Goal: Task Accomplishment & Management: Use online tool/utility

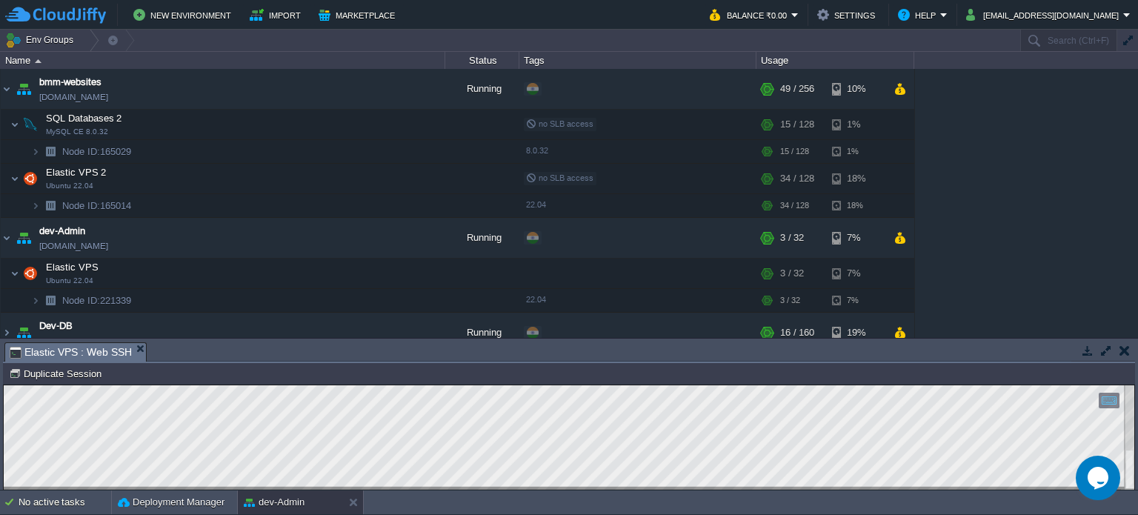
click at [1122, 353] on button "button" at bounding box center [1124, 350] width 10 height 13
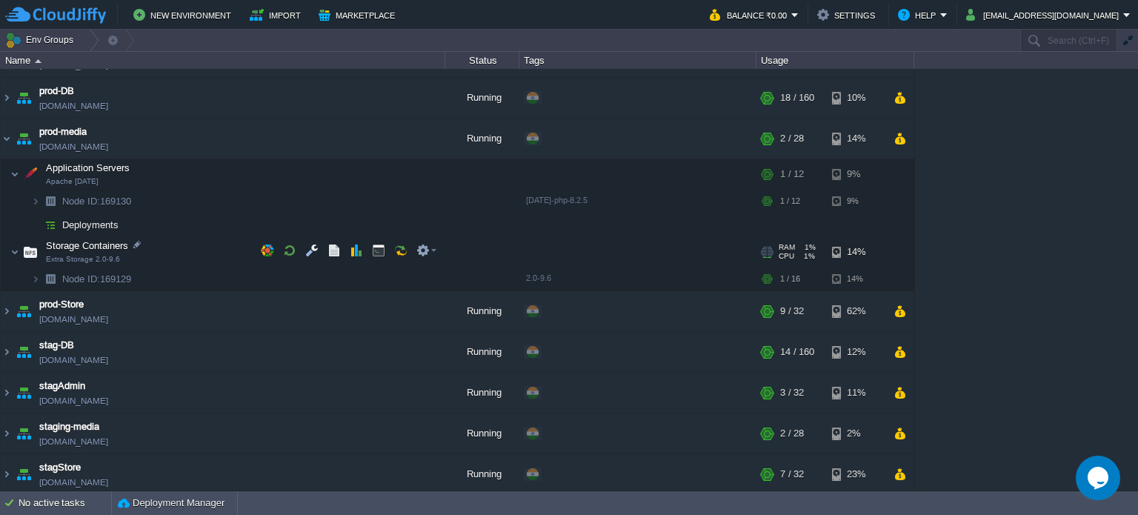
scroll to position [651, 0]
click at [4, 307] on img at bounding box center [7, 312] width 12 height 40
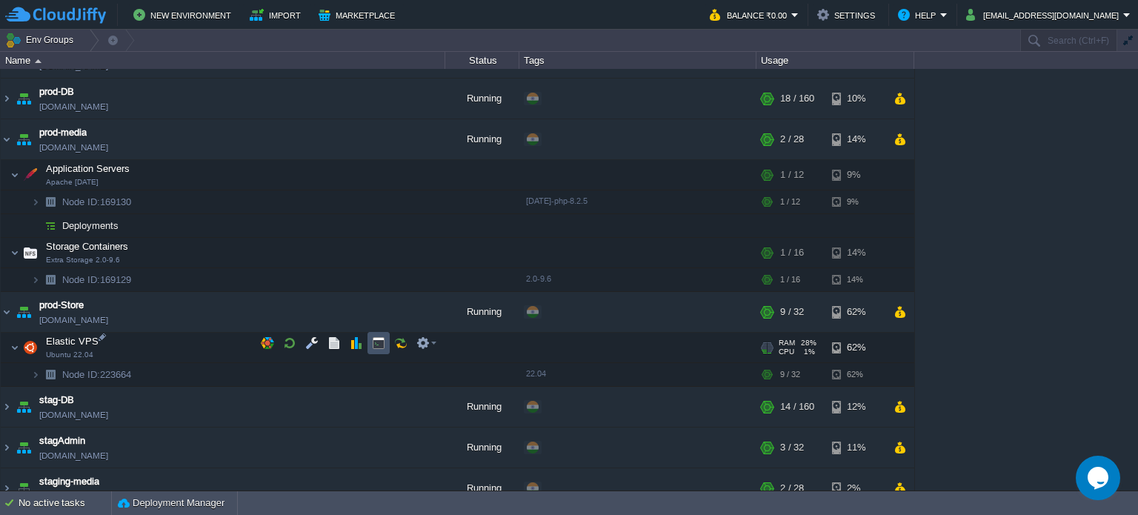
click at [373, 340] on button "button" at bounding box center [378, 342] width 13 height 13
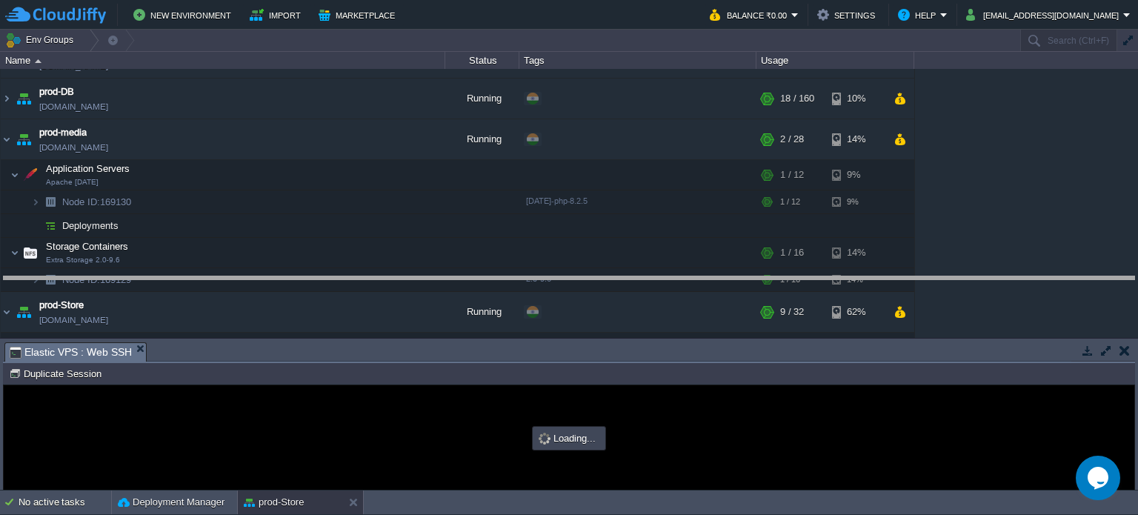
drag, startPoint x: 493, startPoint y: 356, endPoint x: 489, endPoint y: 263, distance: 93.4
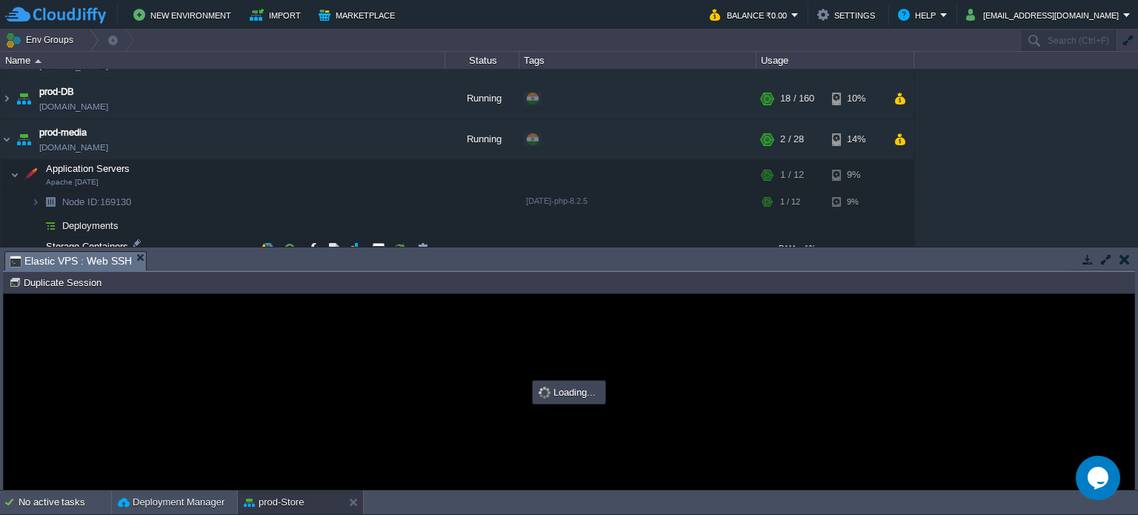
scroll to position [0, 0]
type input "#000000"
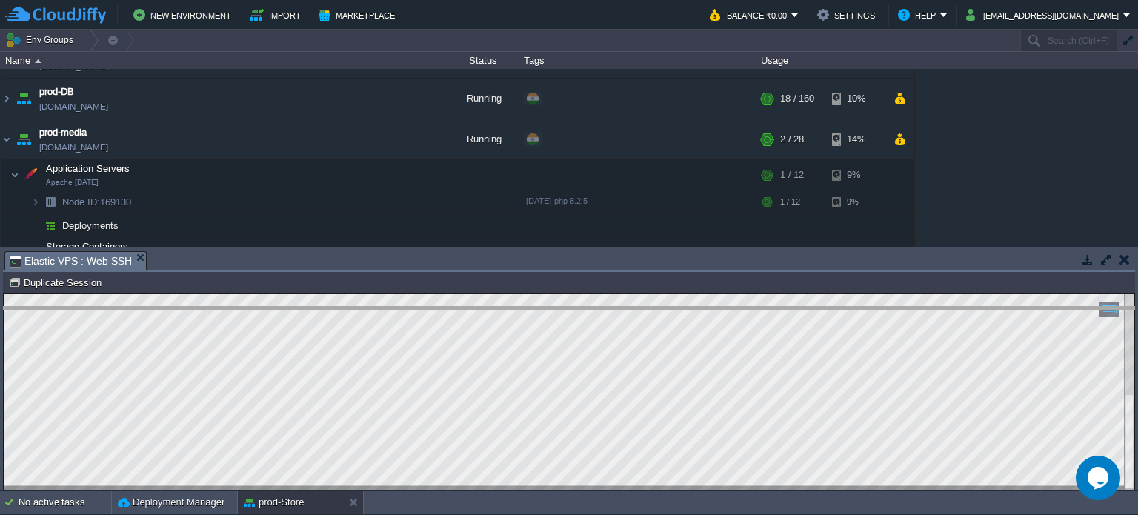
drag, startPoint x: 366, startPoint y: 258, endPoint x: 228, endPoint y: 207, distance: 146.7
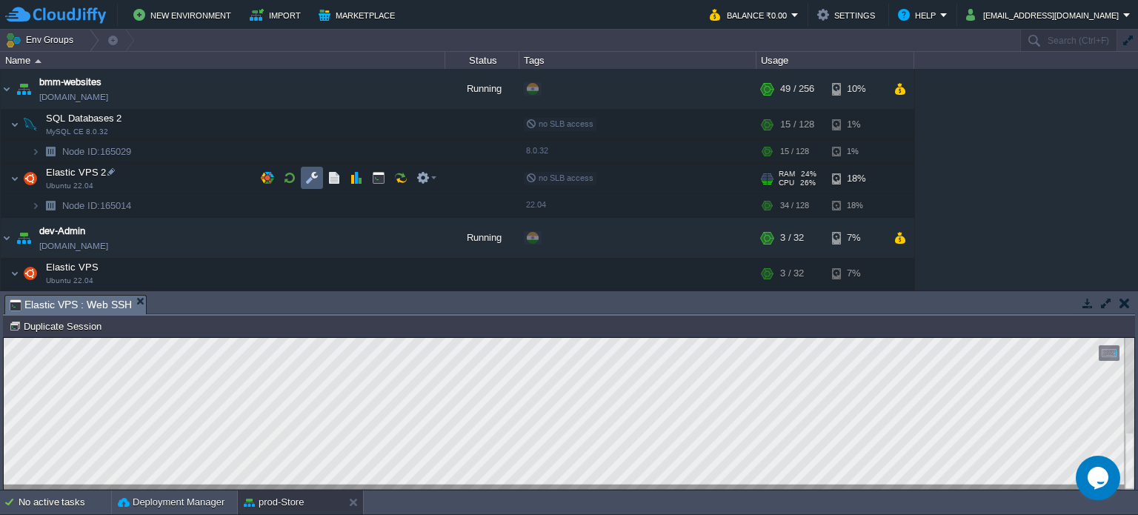
click at [313, 181] on button "button" at bounding box center [311, 177] width 13 height 13
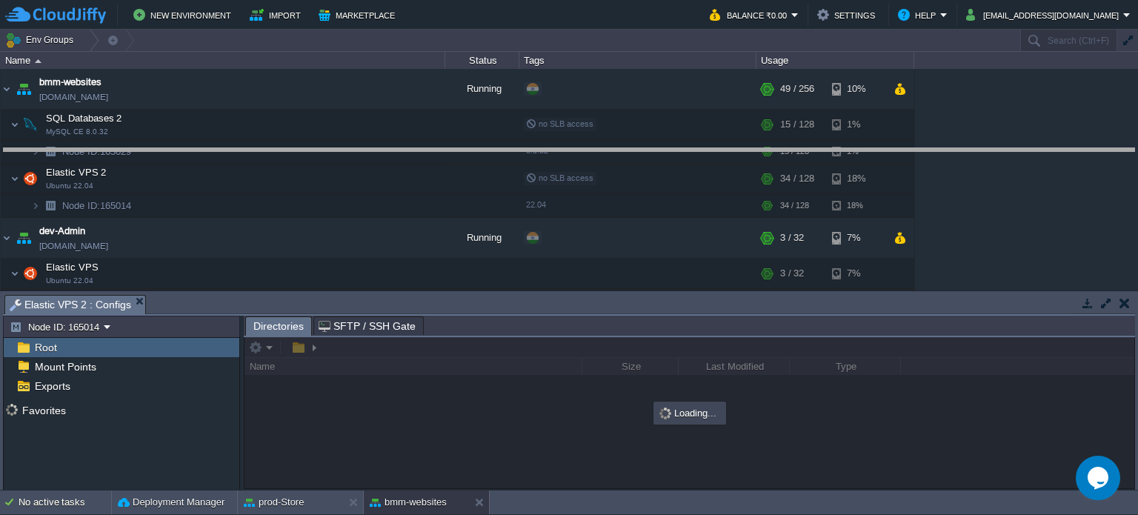
drag, startPoint x: 415, startPoint y: 301, endPoint x: 408, endPoint y: 153, distance: 149.0
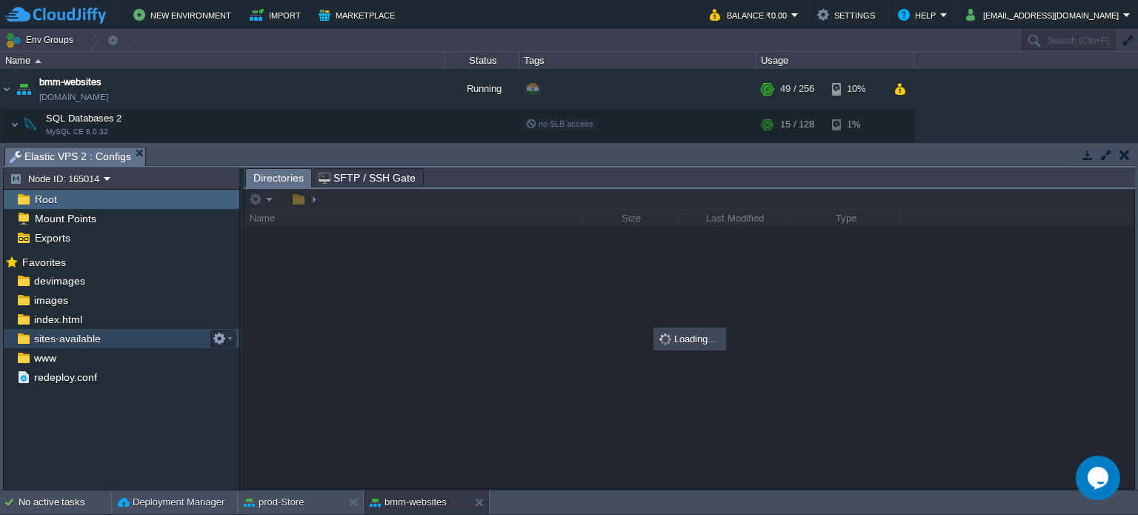
click at [56, 345] on span "sites-available" at bounding box center [67, 338] width 72 height 13
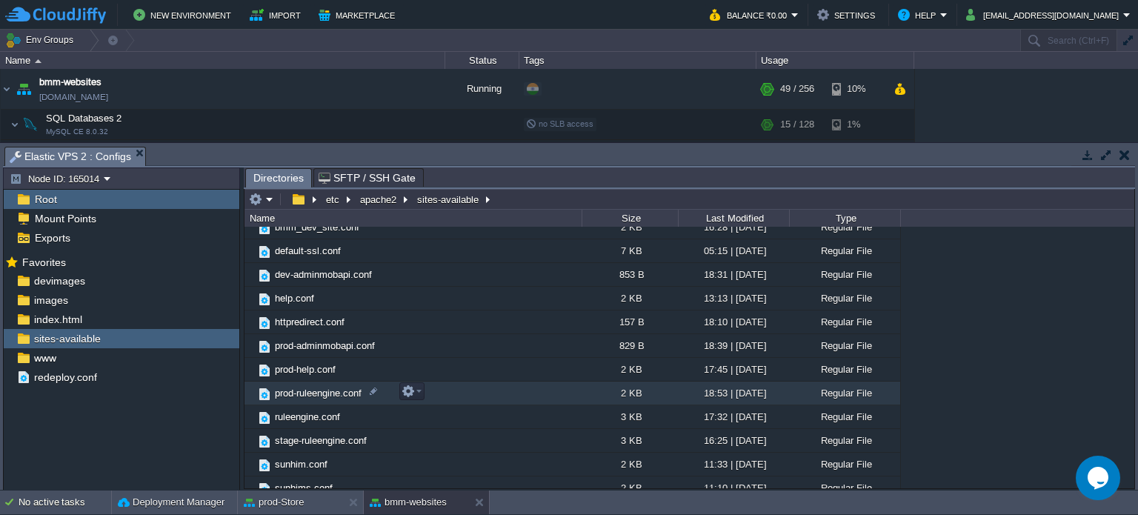
scroll to position [138, 0]
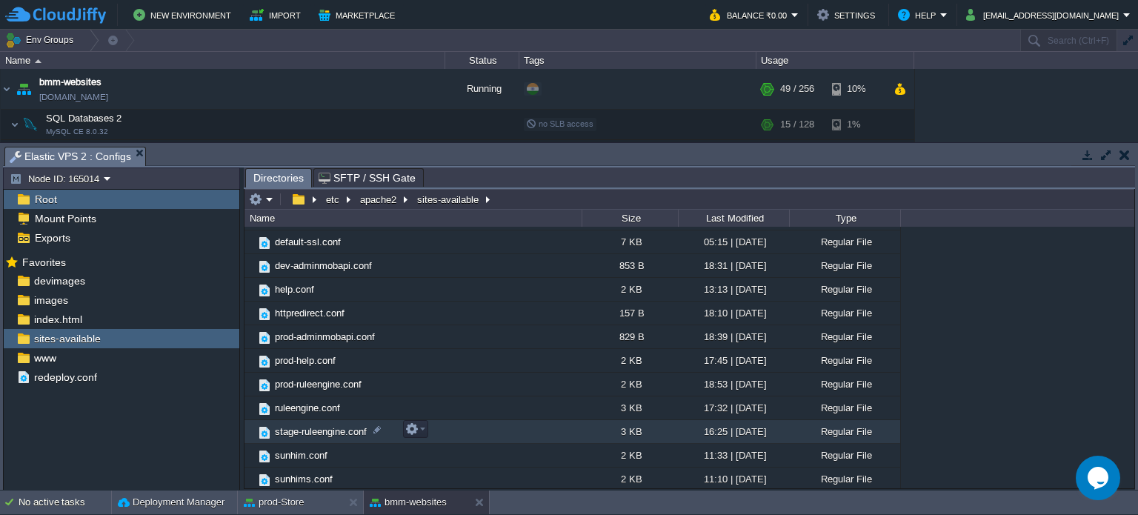
click at [330, 431] on span "stage-ruleengine.conf" at bounding box center [321, 431] width 96 height 13
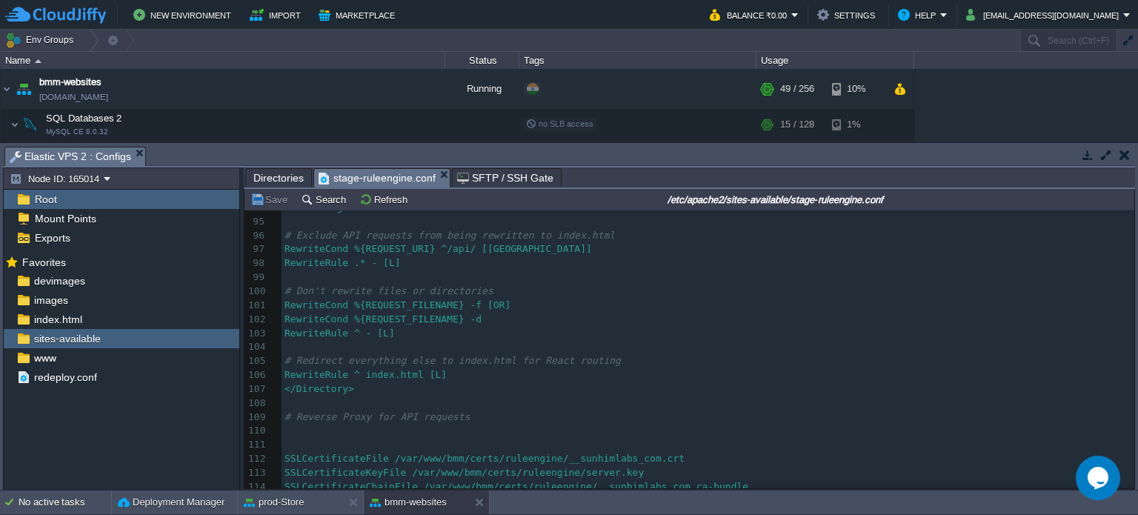
scroll to position [0, 0]
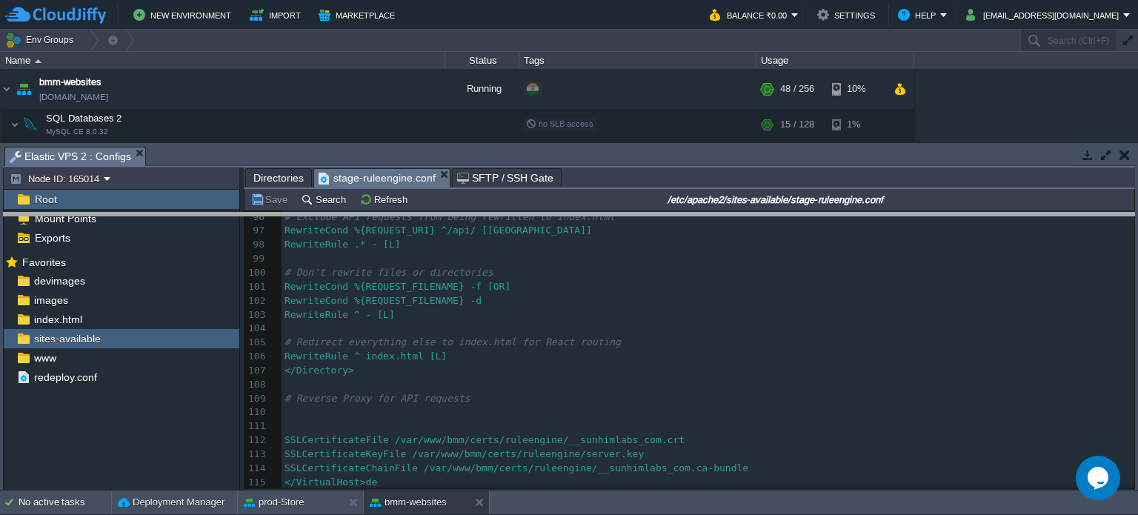
drag, startPoint x: 213, startPoint y: 164, endPoint x: 204, endPoint y: 263, distance: 99.6
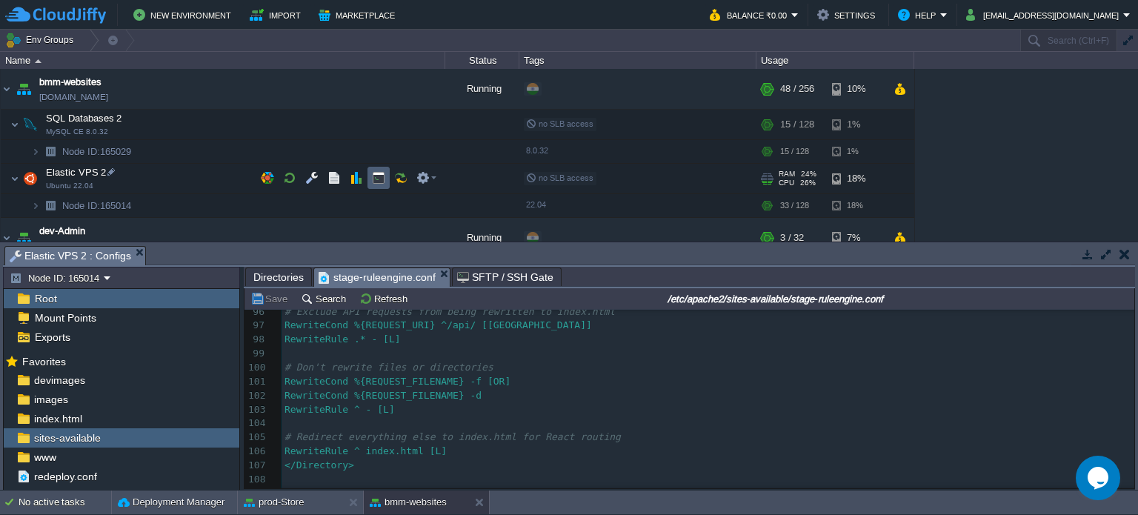
click at [372, 177] on button "button" at bounding box center [378, 177] width 13 height 13
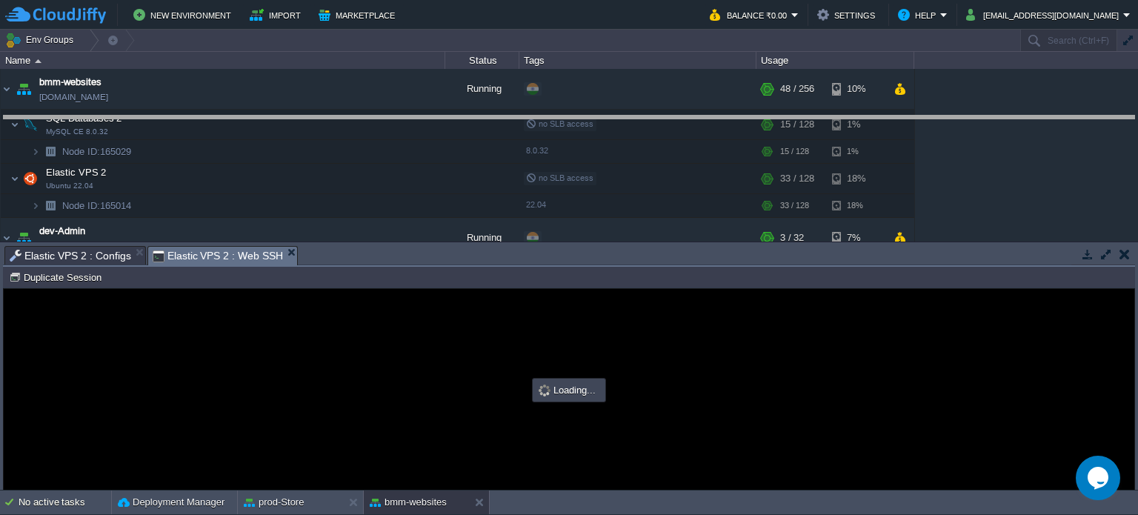
drag, startPoint x: 583, startPoint y: 260, endPoint x: 586, endPoint y: 130, distance: 130.4
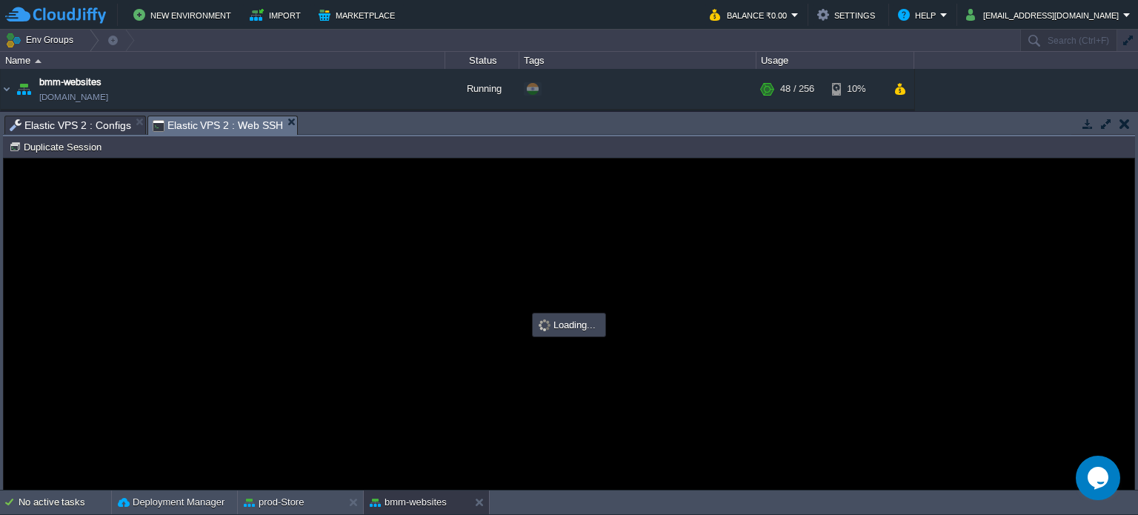
type input "#000000"
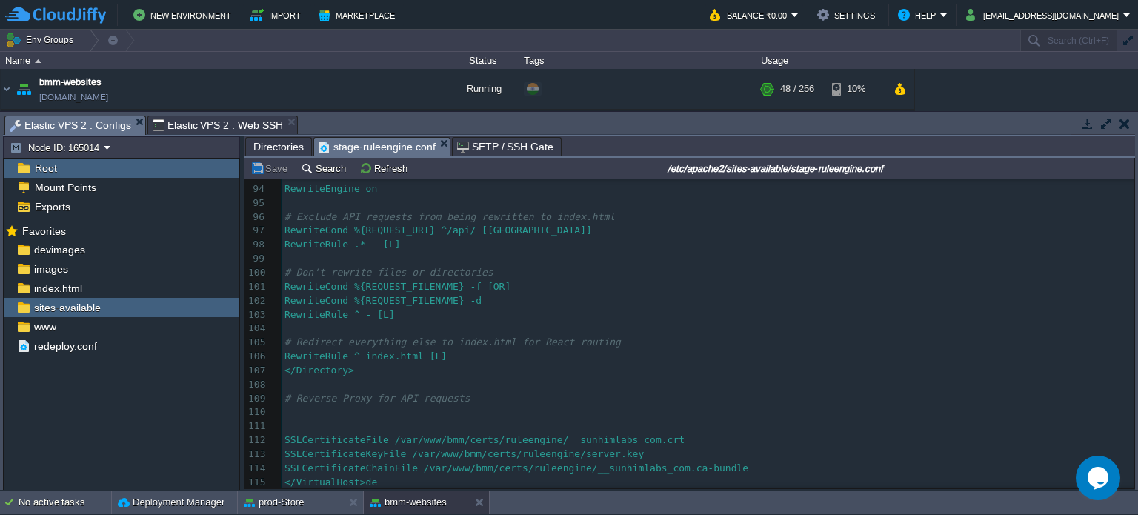
click at [105, 130] on span "Elastic VPS 2 : Configs" at bounding box center [70, 125] width 121 height 19
click at [386, 475] on pre "</VirtualHost>de" at bounding box center [707, 482] width 852 height 14
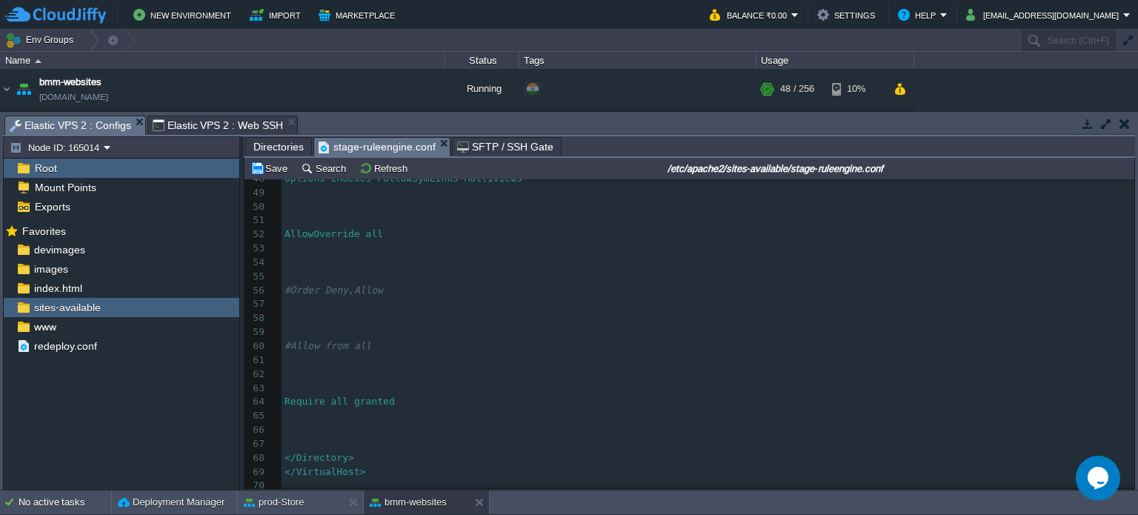
scroll to position [789, 0]
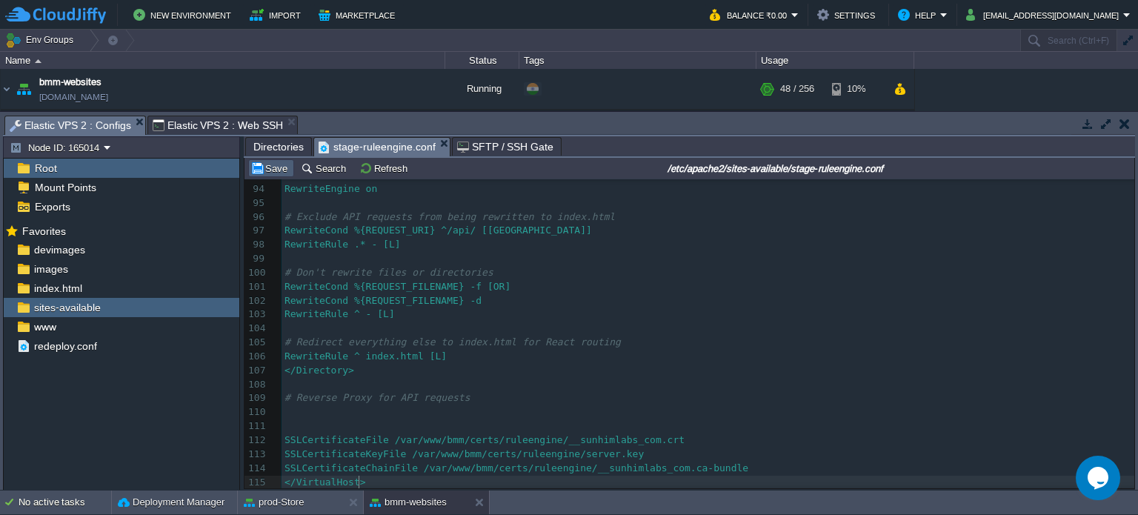
click at [271, 171] on button "Save" at bounding box center [270, 167] width 41 height 13
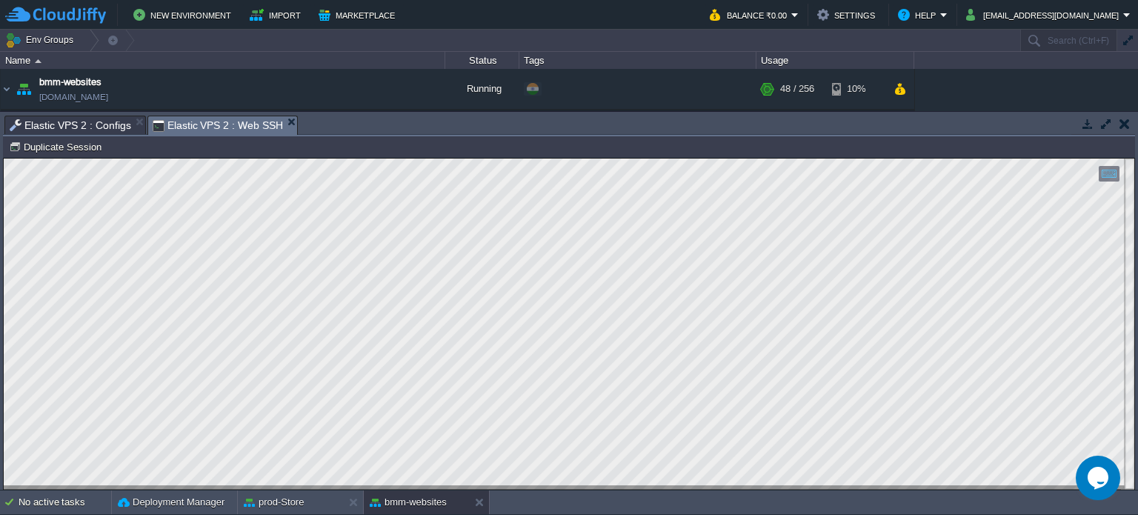
click at [153, 122] on span "Elastic VPS 2 : Web SSH" at bounding box center [218, 125] width 130 height 19
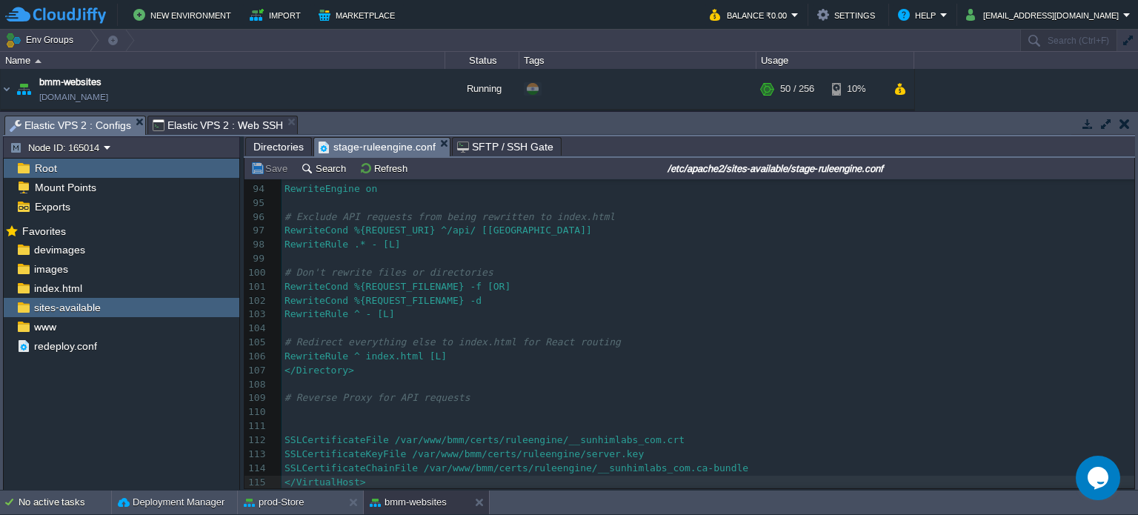
click at [53, 130] on span "Elastic VPS 2 : Configs" at bounding box center [70, 125] width 121 height 19
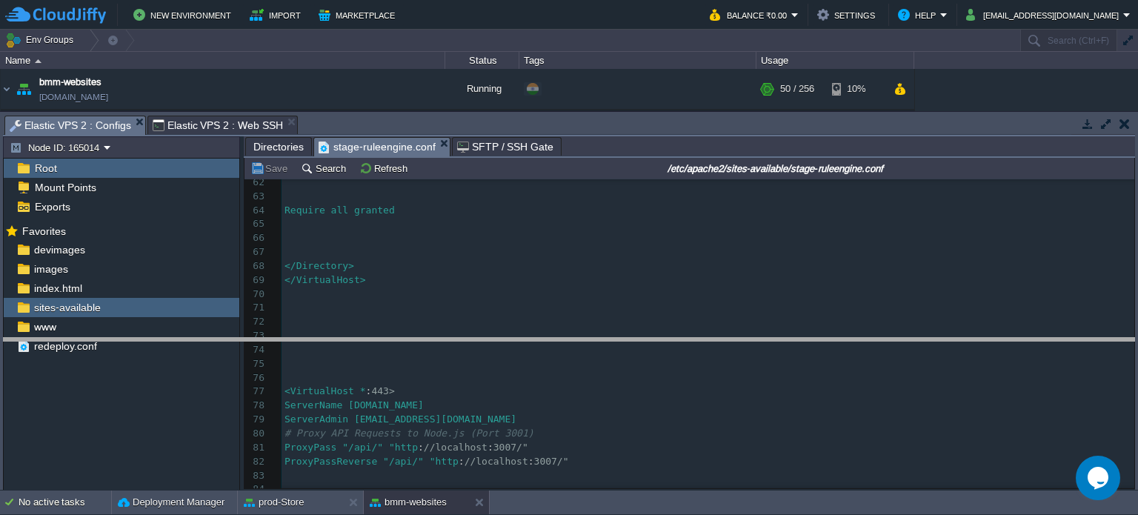
drag, startPoint x: 372, startPoint y: 127, endPoint x: 370, endPoint y: 340, distance: 212.6
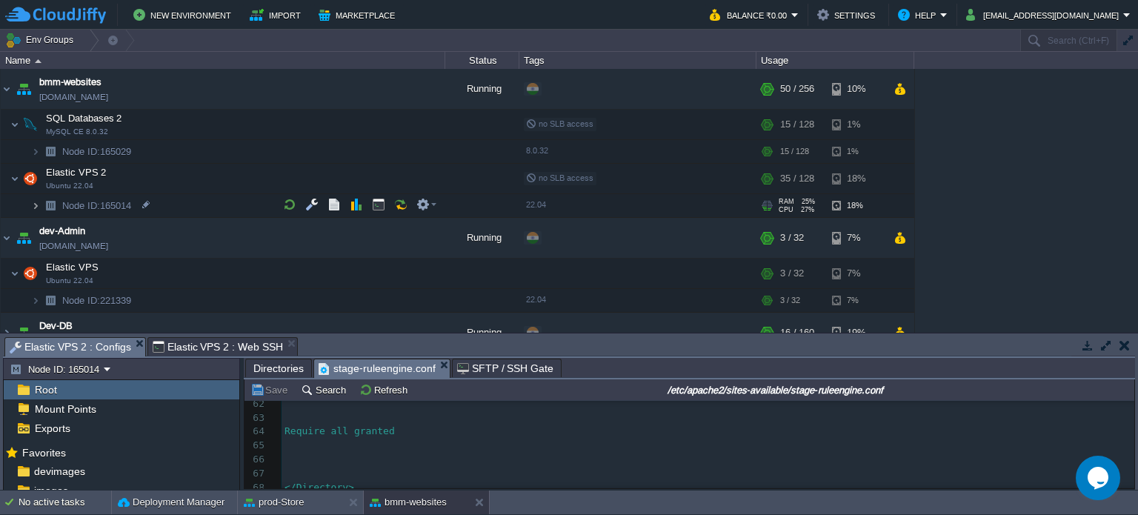
click at [36, 203] on img at bounding box center [35, 205] width 9 height 23
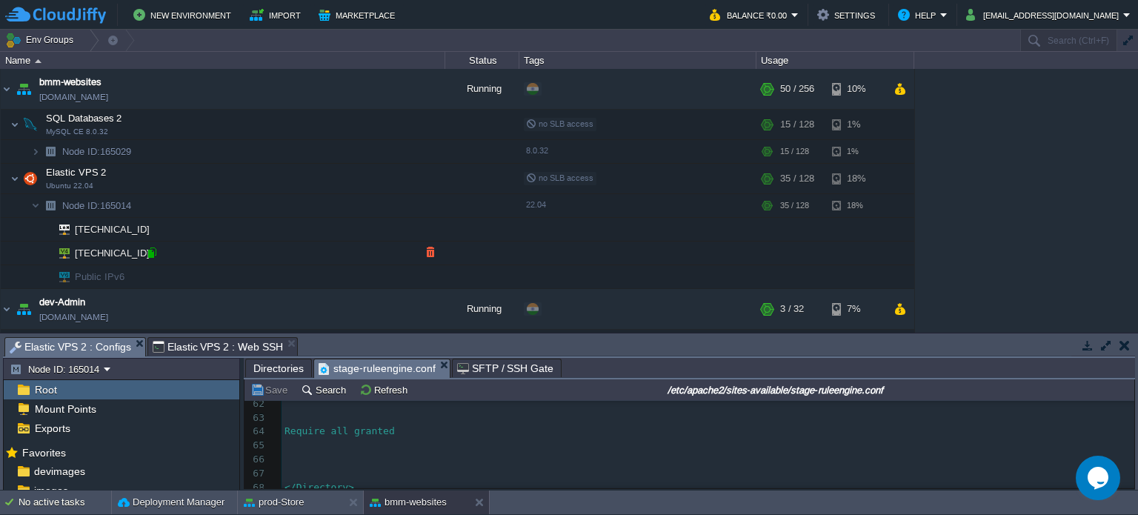
click at [151, 254] on div at bounding box center [151, 252] width 13 height 13
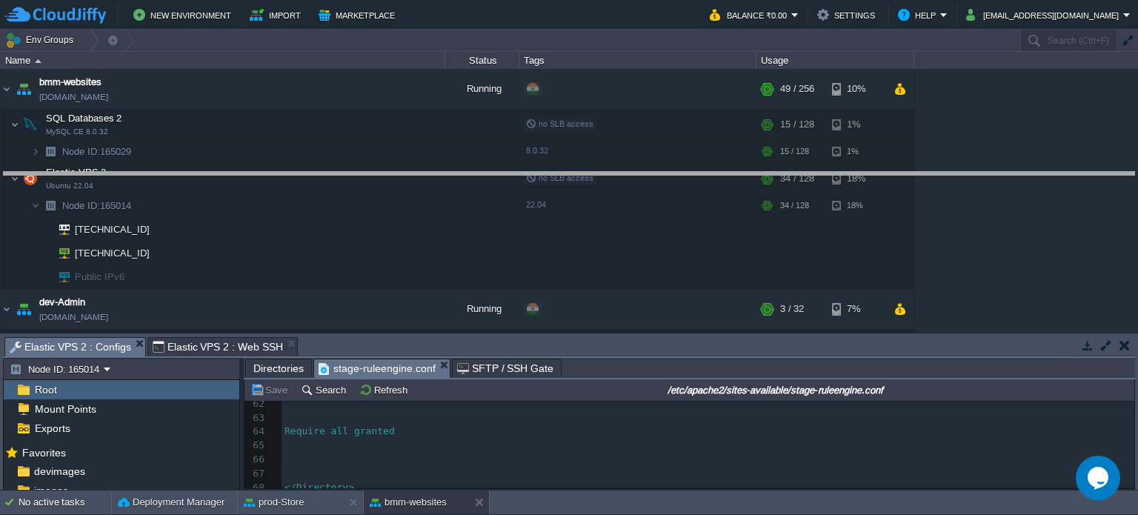
drag, startPoint x: 570, startPoint y: 348, endPoint x: 566, endPoint y: 147, distance: 201.5
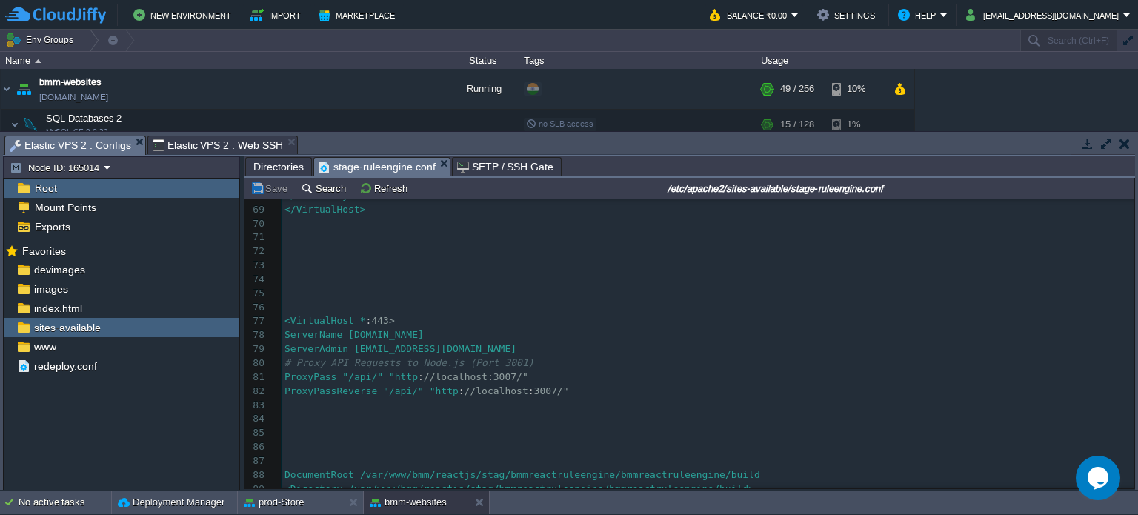
scroll to position [1080, 0]
